Goal: Information Seeking & Learning: Understand process/instructions

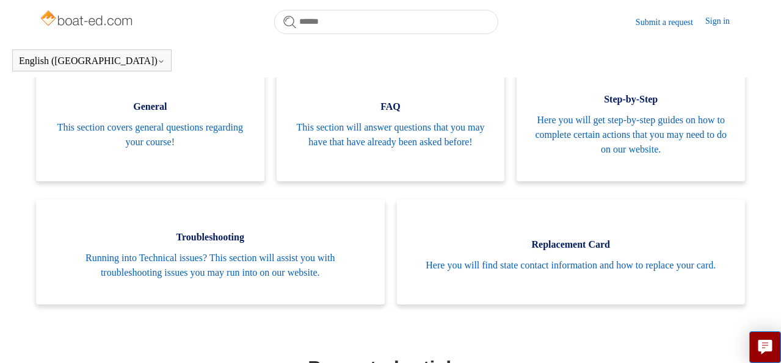
scroll to position [271, 0]
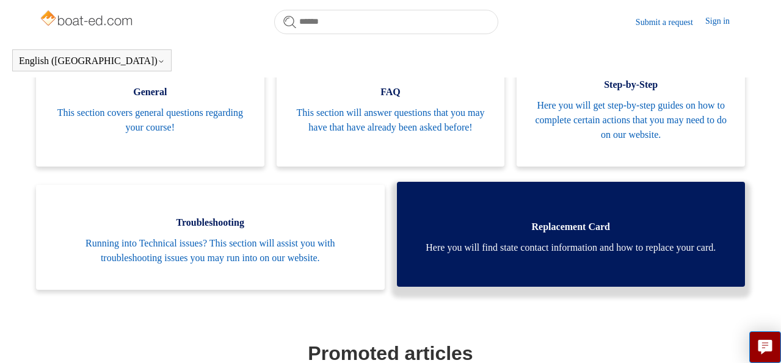
click at [565, 242] on span "Here you will find state contact information and how to replace your card." at bounding box center [571, 248] width 312 height 15
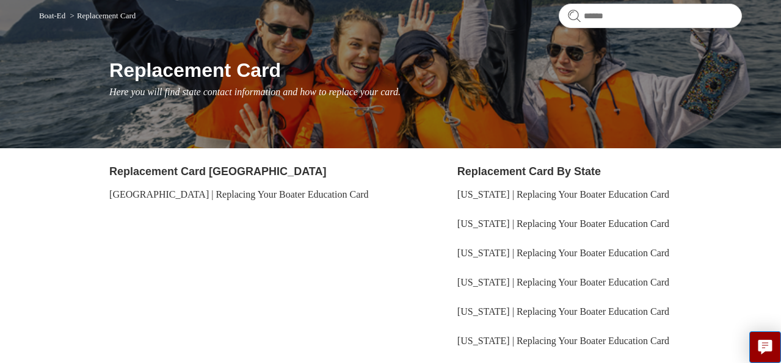
scroll to position [122, 0]
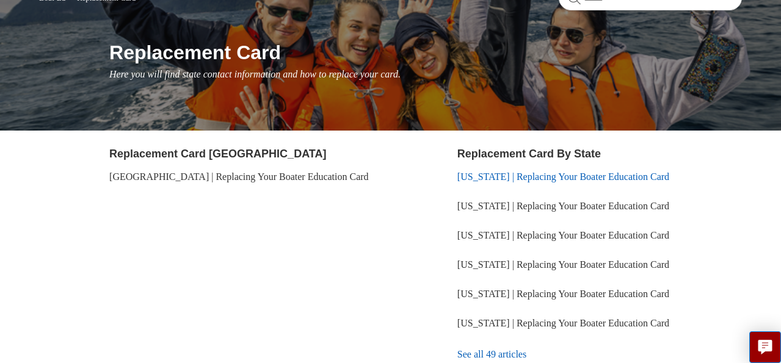
click at [601, 179] on link "[US_STATE] | Replacing Your Boater Education Card" at bounding box center [563, 177] width 212 height 10
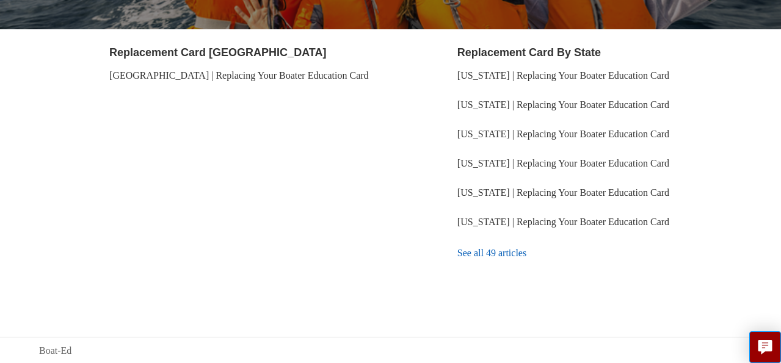
scroll to position [225, 0]
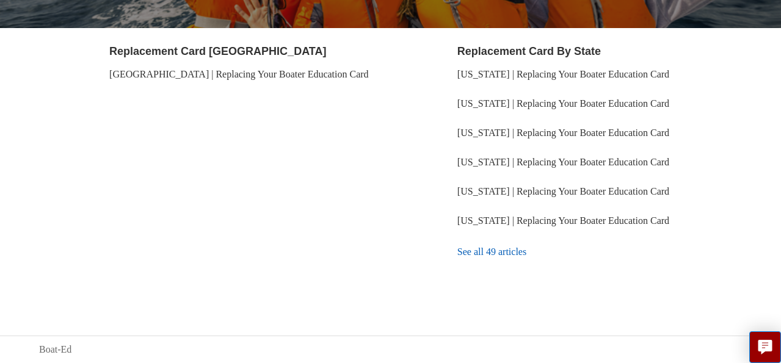
click at [500, 250] on link "See all 49 articles" at bounding box center [599, 252] width 285 height 33
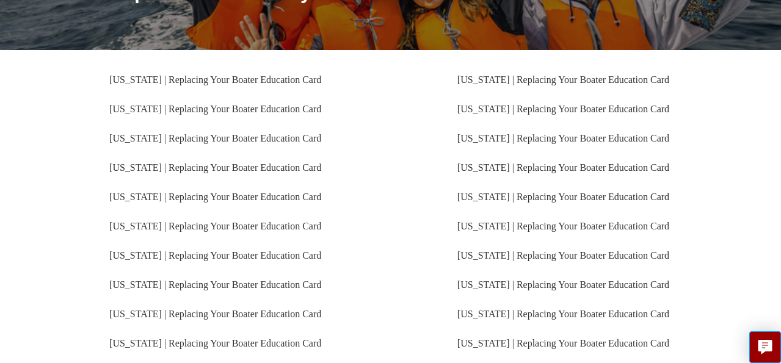
scroll to position [183, 0]
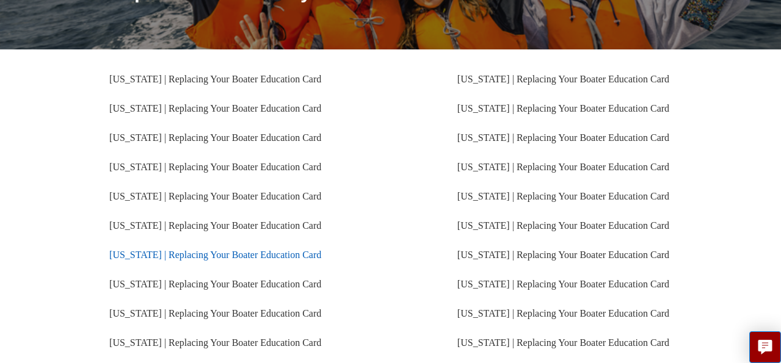
click at [213, 256] on link "Pennsylvania | Replacing Your Boater Education Card" at bounding box center [215, 255] width 212 height 10
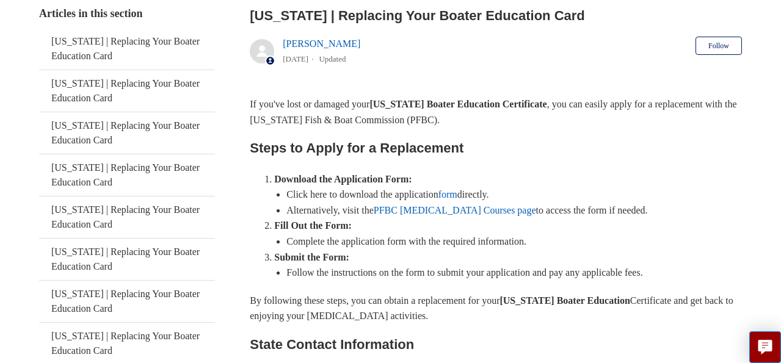
scroll to position [210, 0]
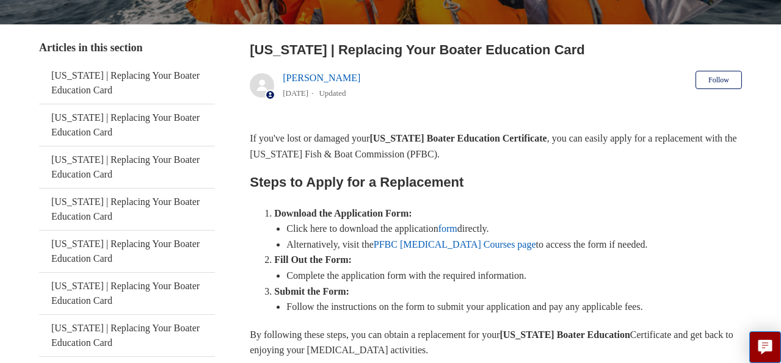
click at [428, 239] on link "PFBC [MEDICAL_DATA] Courses page" at bounding box center [455, 244] width 162 height 10
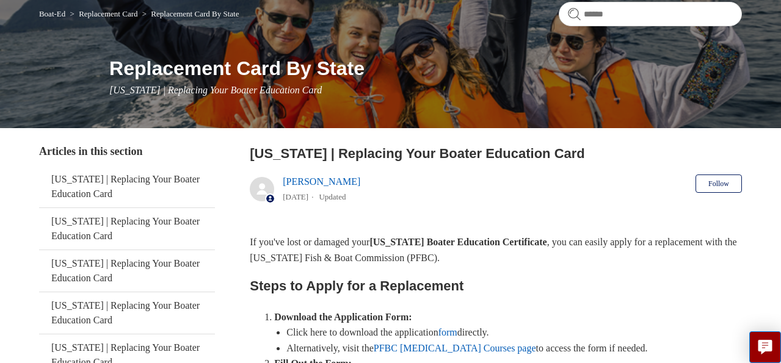
scroll to position [271, 0]
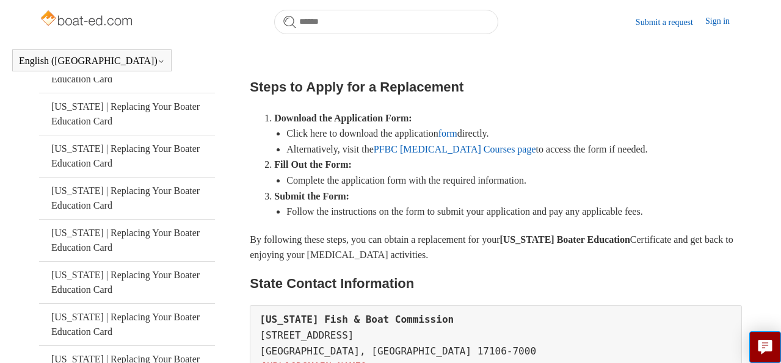
click at [457, 134] on link "form" at bounding box center [447, 133] width 19 height 10
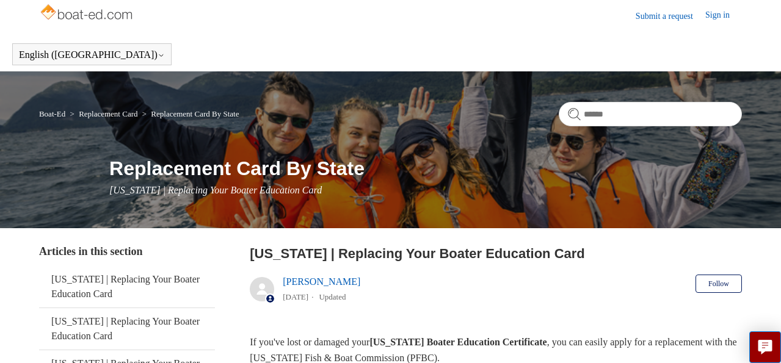
scroll to position [0, 0]
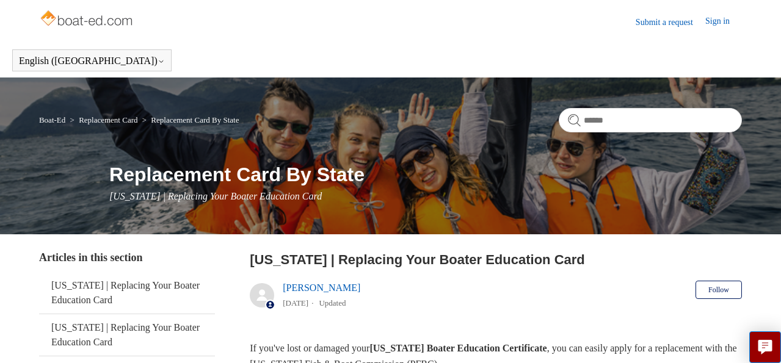
click at [712, 17] on link "Sign in" at bounding box center [723, 22] width 37 height 15
